Goal: Information Seeking & Learning: Learn about a topic

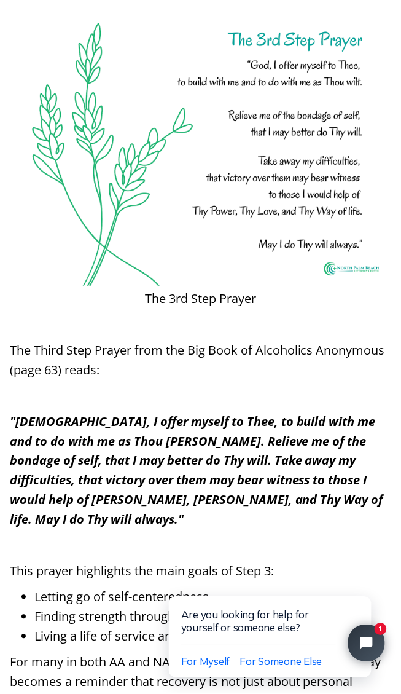
scroll to position [2246, 0]
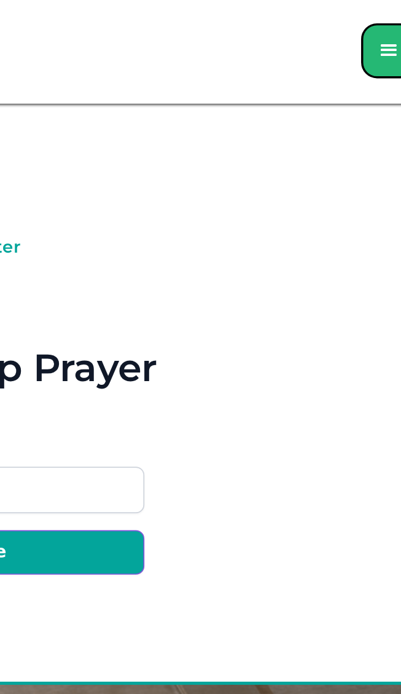
click at [265, 299] on div "Back To Resource Center NPB Recovery 8 min read The 7th Step Prayer Subscribe t…" at bounding box center [201, 246] width 382 height 220
